Goal: Information Seeking & Learning: Check status

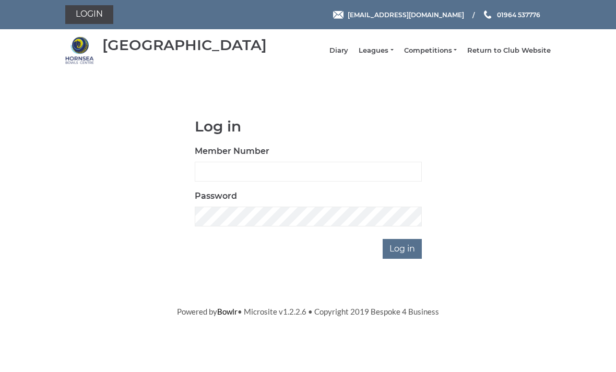
scroll to position [87, 0]
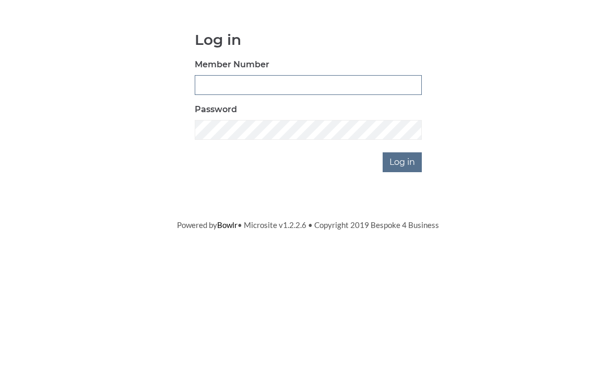
type input "0196"
click at [403, 239] on input "Log in" at bounding box center [401, 249] width 39 height 20
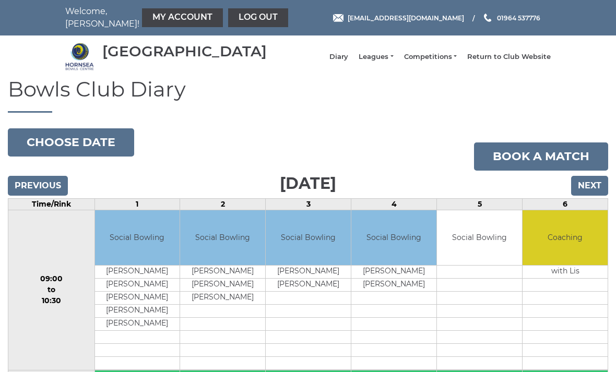
click at [46, 196] on input "Previous" at bounding box center [38, 186] width 60 height 20
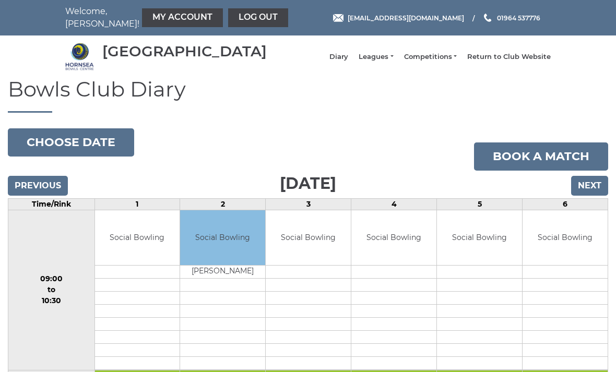
click at [391, 59] on link "Leagues" at bounding box center [375, 56] width 34 height 9
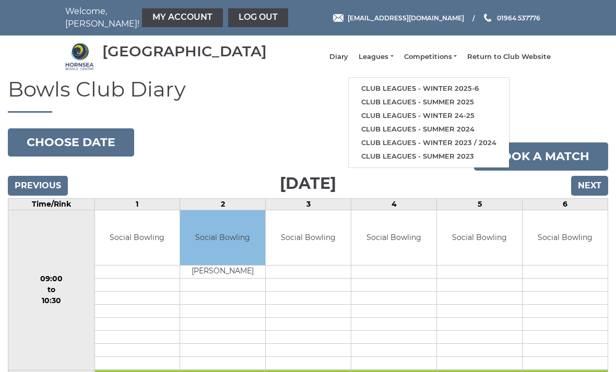
click at [461, 92] on link "Club leagues - Winter 2025-6" at bounding box center [429, 89] width 160 height 14
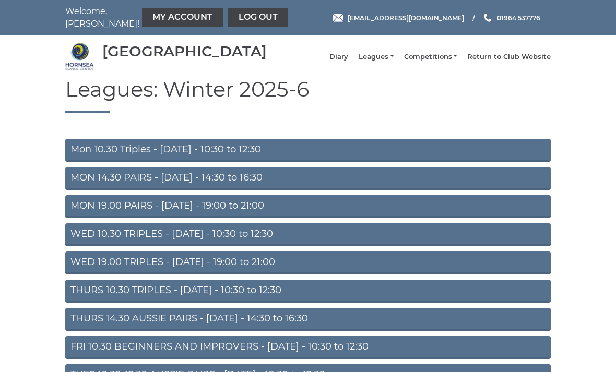
click at [412, 158] on link "Mon 10.30 Triples - Monday - 10:30 to 12:30" at bounding box center [307, 150] width 485 height 23
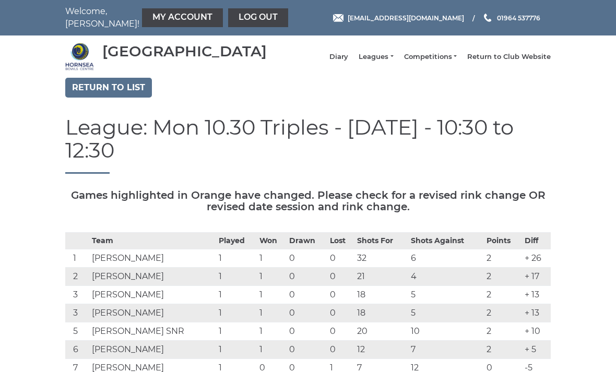
click at [393, 62] on link "Leagues" at bounding box center [375, 56] width 34 height 9
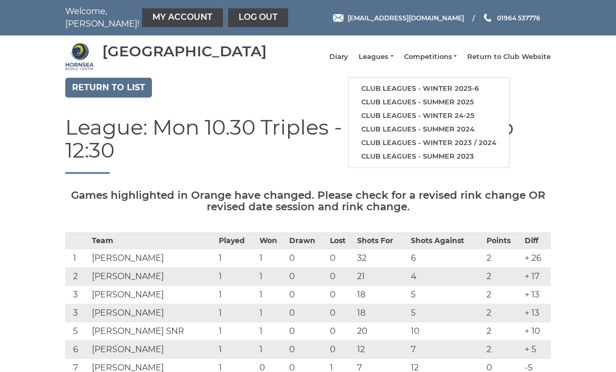
click at [466, 95] on link "Club leagues - Winter 2025-6" at bounding box center [429, 89] width 160 height 14
